Goal: Find specific page/section: Find specific page/section

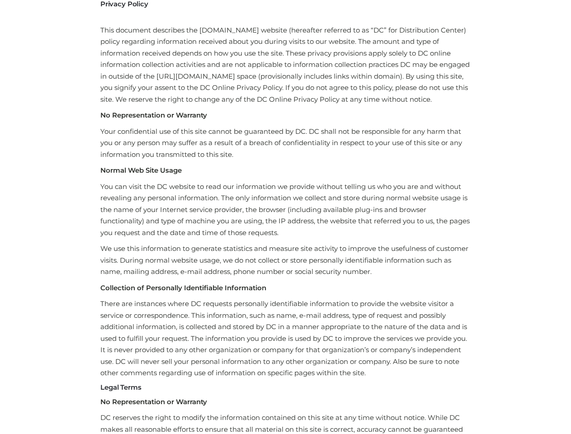
scroll to position [50, 0]
click at [285, 192] on p "You can visit the DC website to read our information we provide without telling…" at bounding box center [285, 210] width 370 height 58
click at [285, 217] on p "You can visit the DC website to read our information we provide without telling…" at bounding box center [285, 210] width 370 height 58
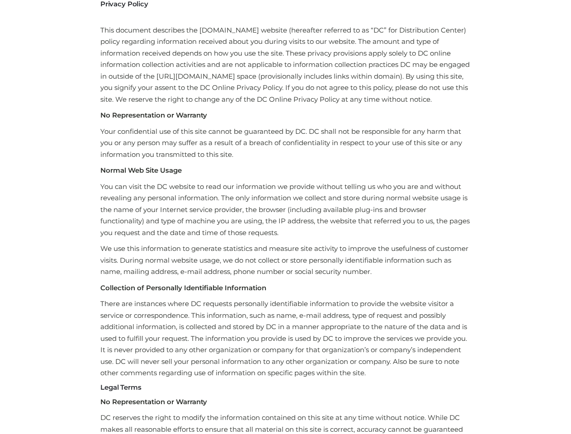
click at [285, 217] on p "You can visit the DC website to read our information we provide without telling…" at bounding box center [285, 210] width 370 height 58
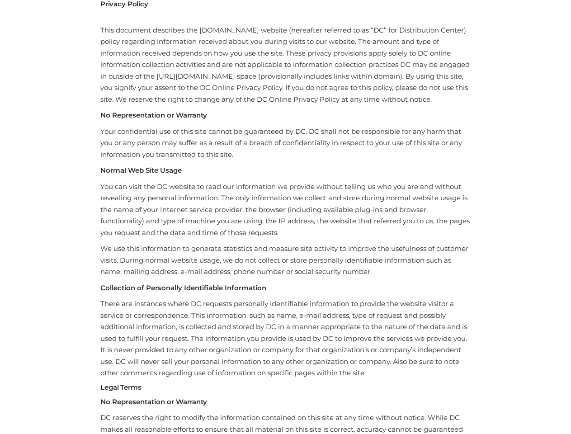
click at [285, 217] on p "You can visit the DC website to read our information we provide without telling…" at bounding box center [285, 210] width 370 height 58
